Goal: Task Accomplishment & Management: Manage account settings

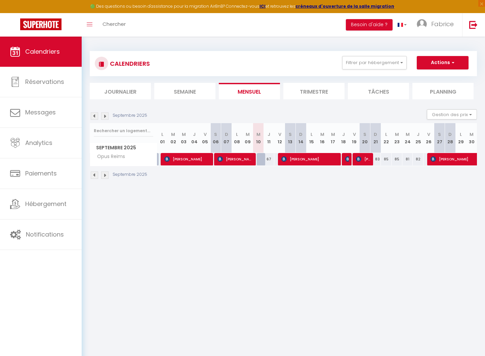
click at [346, 160] on img at bounding box center [347, 159] width 5 height 5
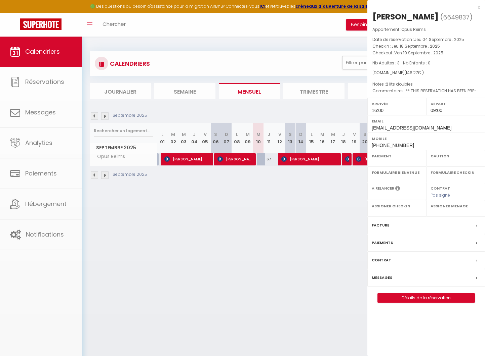
select select "OK"
select select "KO"
select select "1"
select select "0"
select select "1"
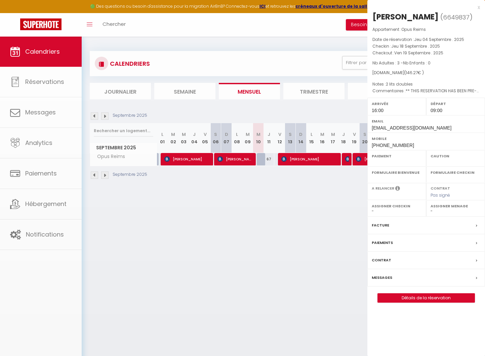
select select
select select "36124"
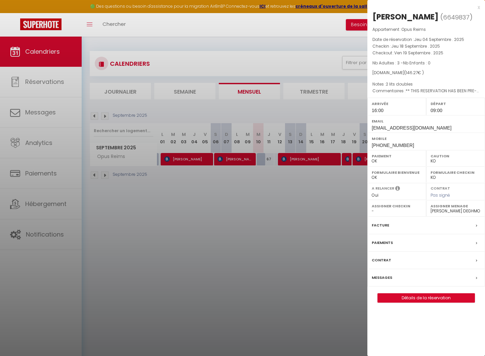
click at [320, 158] on div at bounding box center [242, 178] width 485 height 356
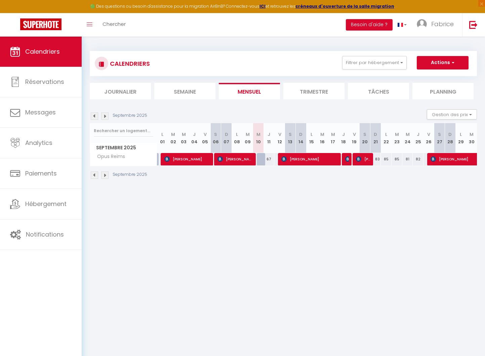
click at [320, 158] on span "[PERSON_NAME]" at bounding box center [309, 159] width 57 height 13
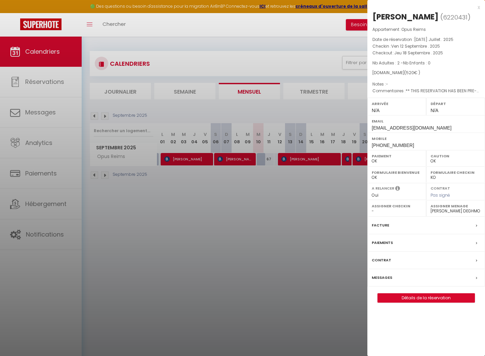
click at [323, 193] on div at bounding box center [242, 178] width 485 height 356
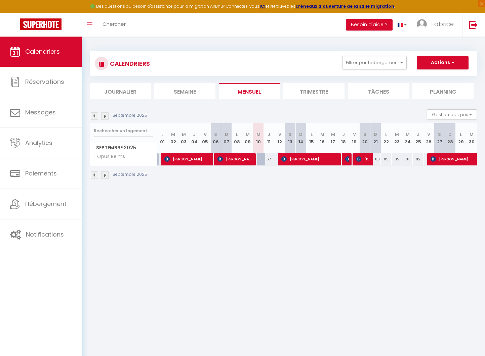
click at [367, 163] on span "[PERSON_NAME]" at bounding box center [363, 159] width 14 height 13
select select "KO"
select select "1"
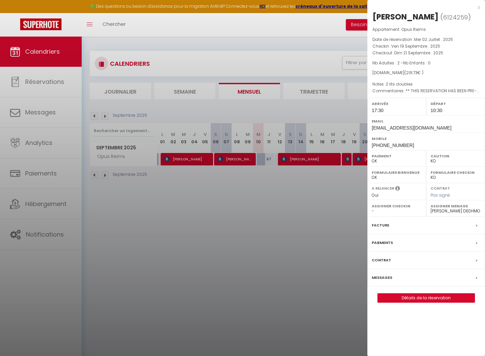
click at [348, 198] on div at bounding box center [242, 178] width 485 height 356
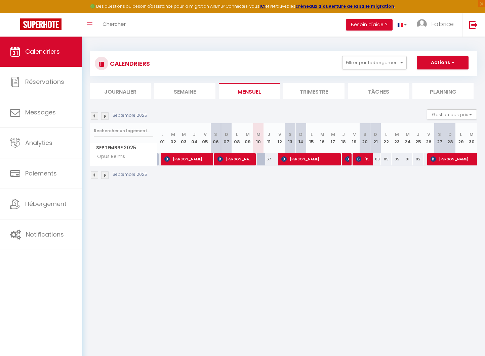
drag, startPoint x: 445, startPoint y: 160, endPoint x: 424, endPoint y: 171, distance: 23.8
click at [445, 160] on span "[PERSON_NAME]" at bounding box center [468, 159] width 77 height 13
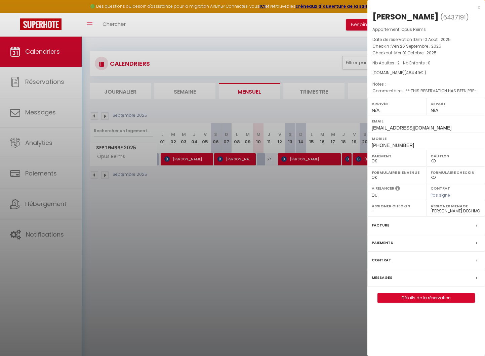
drag, startPoint x: 310, startPoint y: 209, endPoint x: 294, endPoint y: 207, distance: 16.0
click at [308, 209] on div at bounding box center [242, 178] width 485 height 356
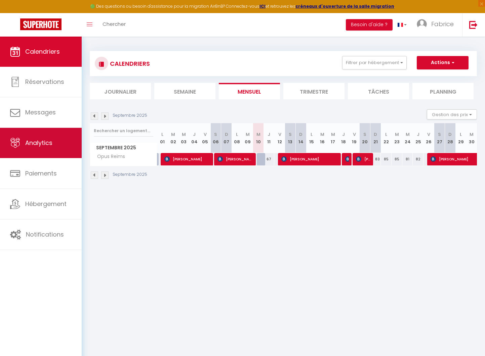
click at [40, 151] on link "Analytics" at bounding box center [41, 143] width 82 height 30
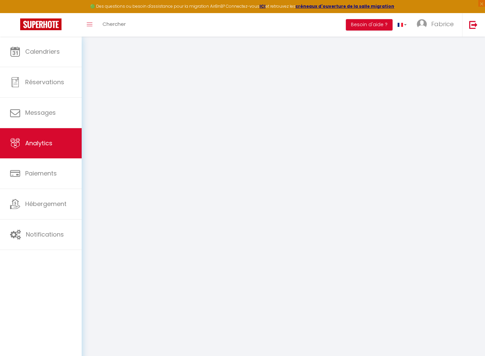
select select "2025"
select select "9"
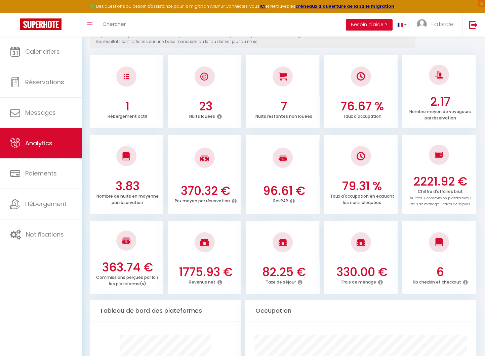
scroll to position [105, 0]
